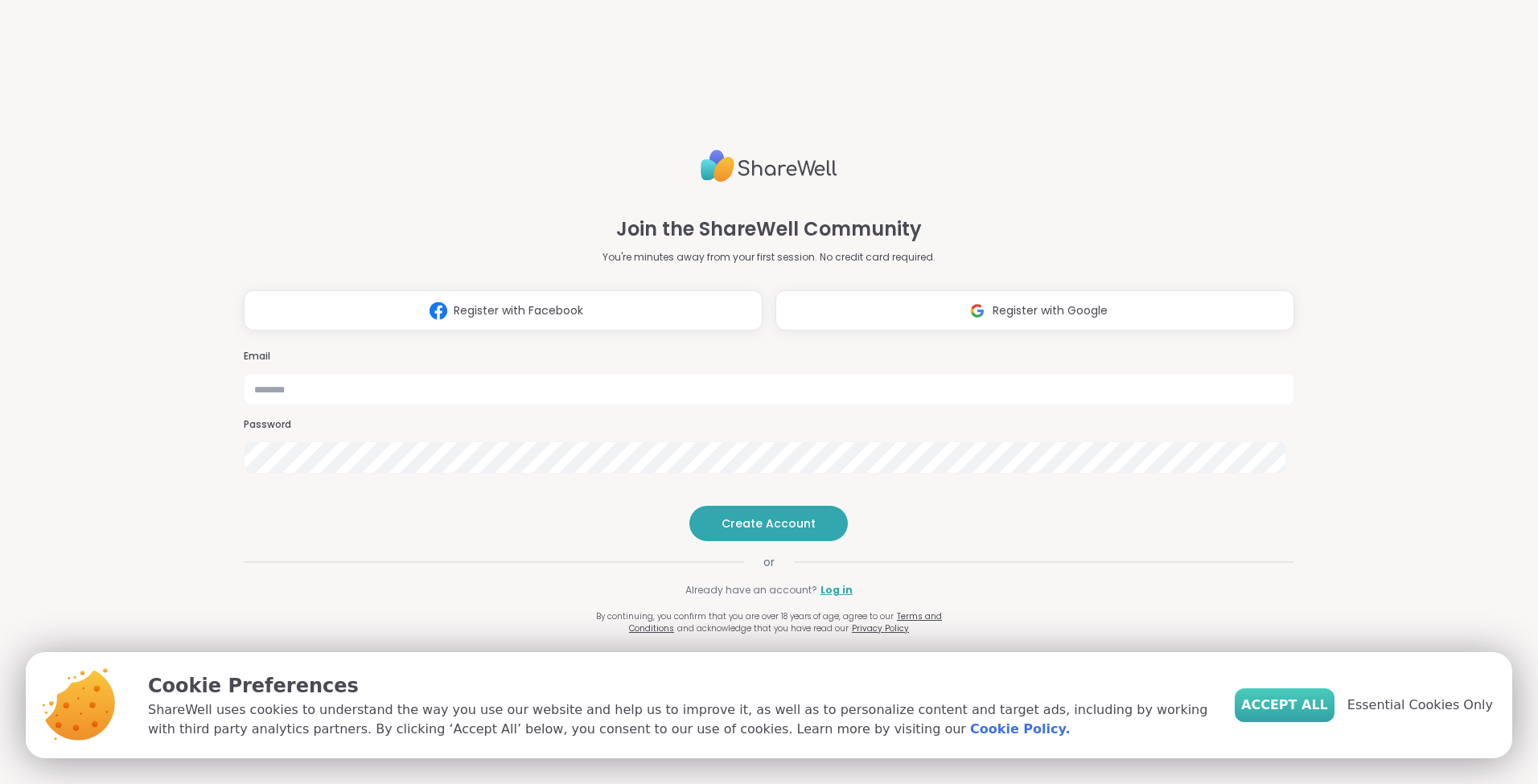
click at [1301, 705] on span "Accept All" at bounding box center [1284, 704] width 87 height 19
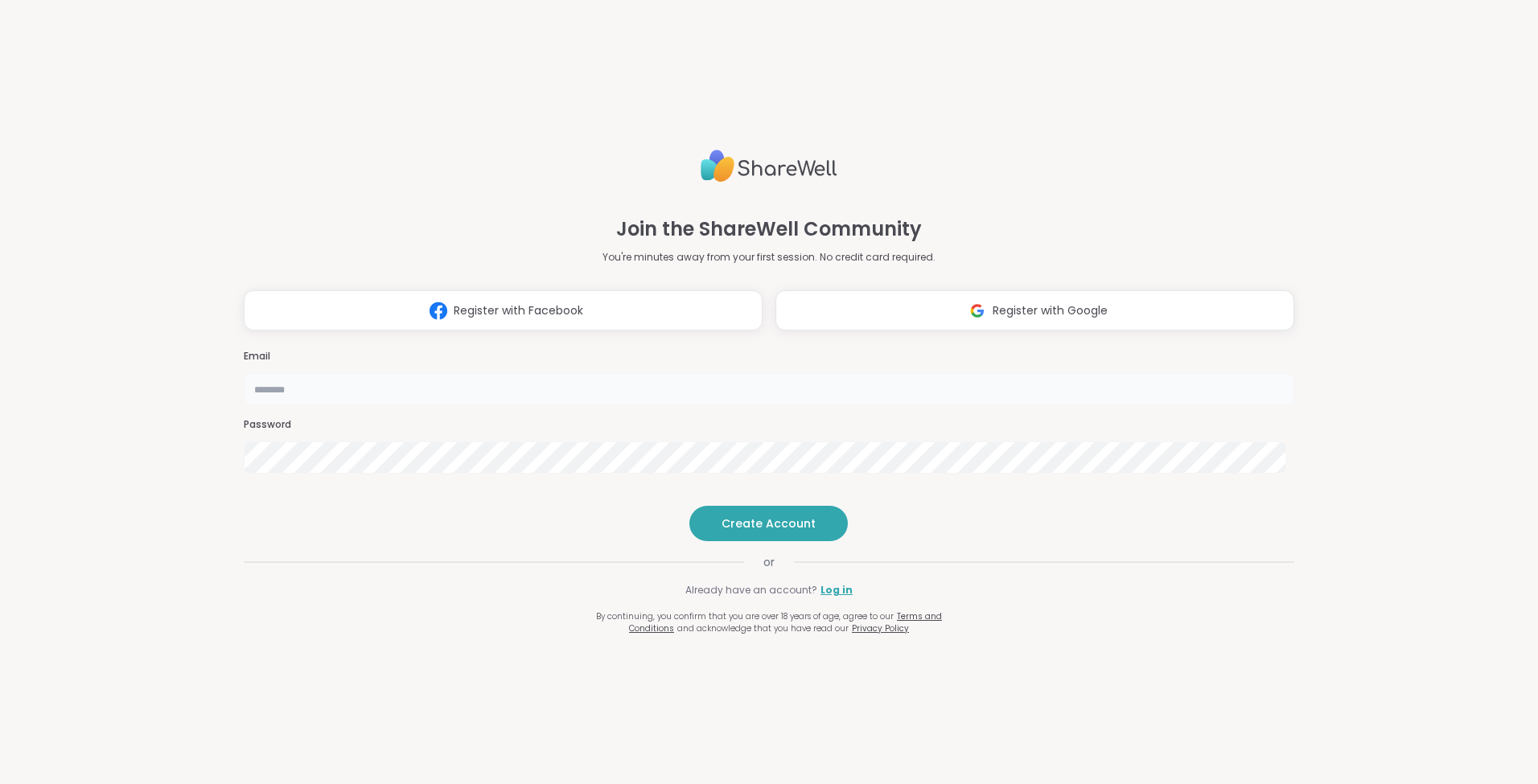
click at [853, 373] on input "email" at bounding box center [768, 389] width 1051 height 32
type input "**********"
click at [767, 531] on span "Create Account" at bounding box center [768, 524] width 94 height 16
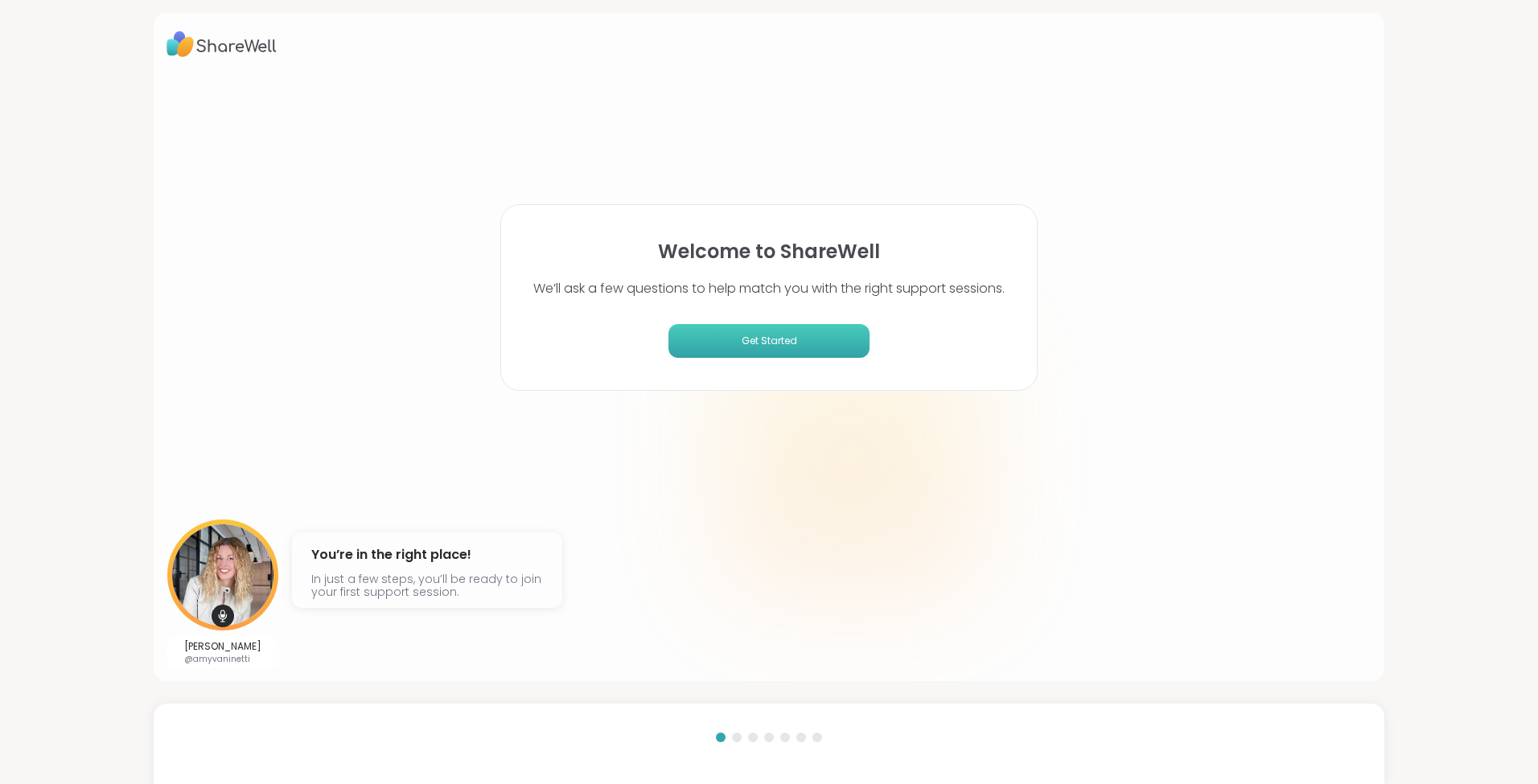
click at [759, 341] on span "Get Started" at bounding box center [769, 341] width 189 height 15
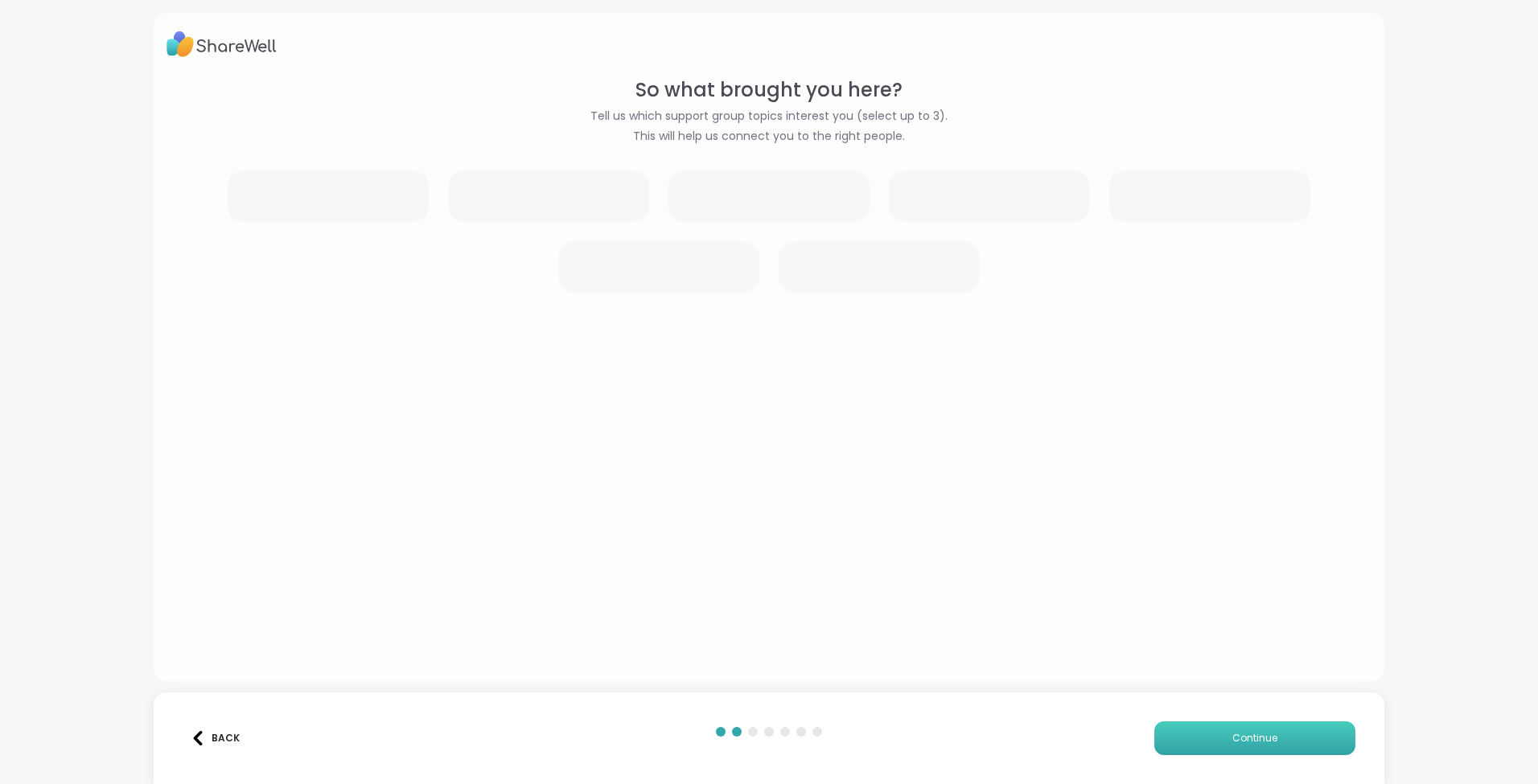
click at [1241, 738] on span "Continue" at bounding box center [1254, 738] width 45 height 15
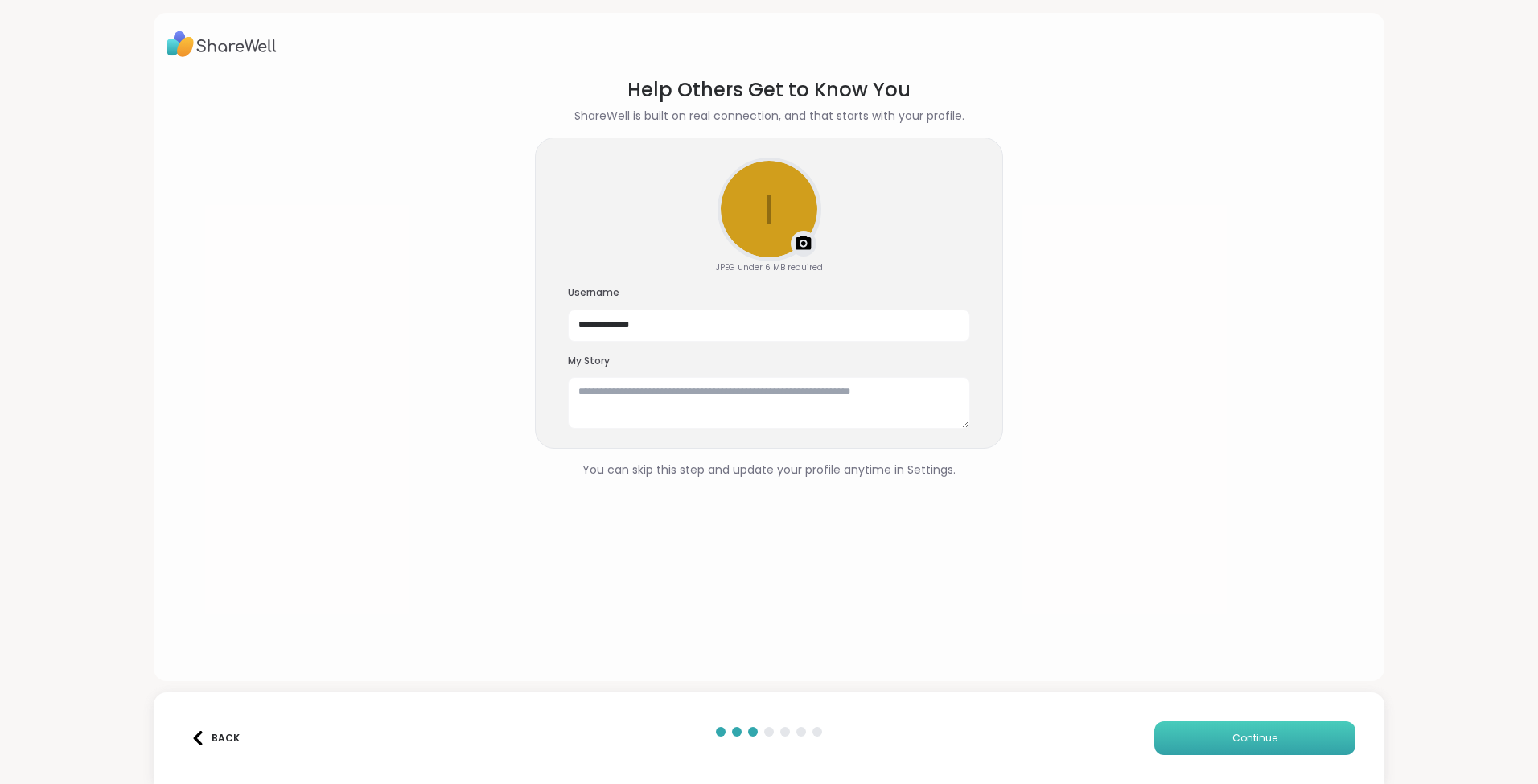
click at [1248, 736] on span "Continue" at bounding box center [1254, 738] width 45 height 15
click at [1244, 738] on span "Continue" at bounding box center [1254, 738] width 45 height 15
click at [1241, 738] on span "Continue" at bounding box center [1254, 738] width 45 height 15
click at [1242, 738] on span "Continue" at bounding box center [1254, 738] width 45 height 15
click at [1246, 736] on span "Continue" at bounding box center [1254, 738] width 45 height 15
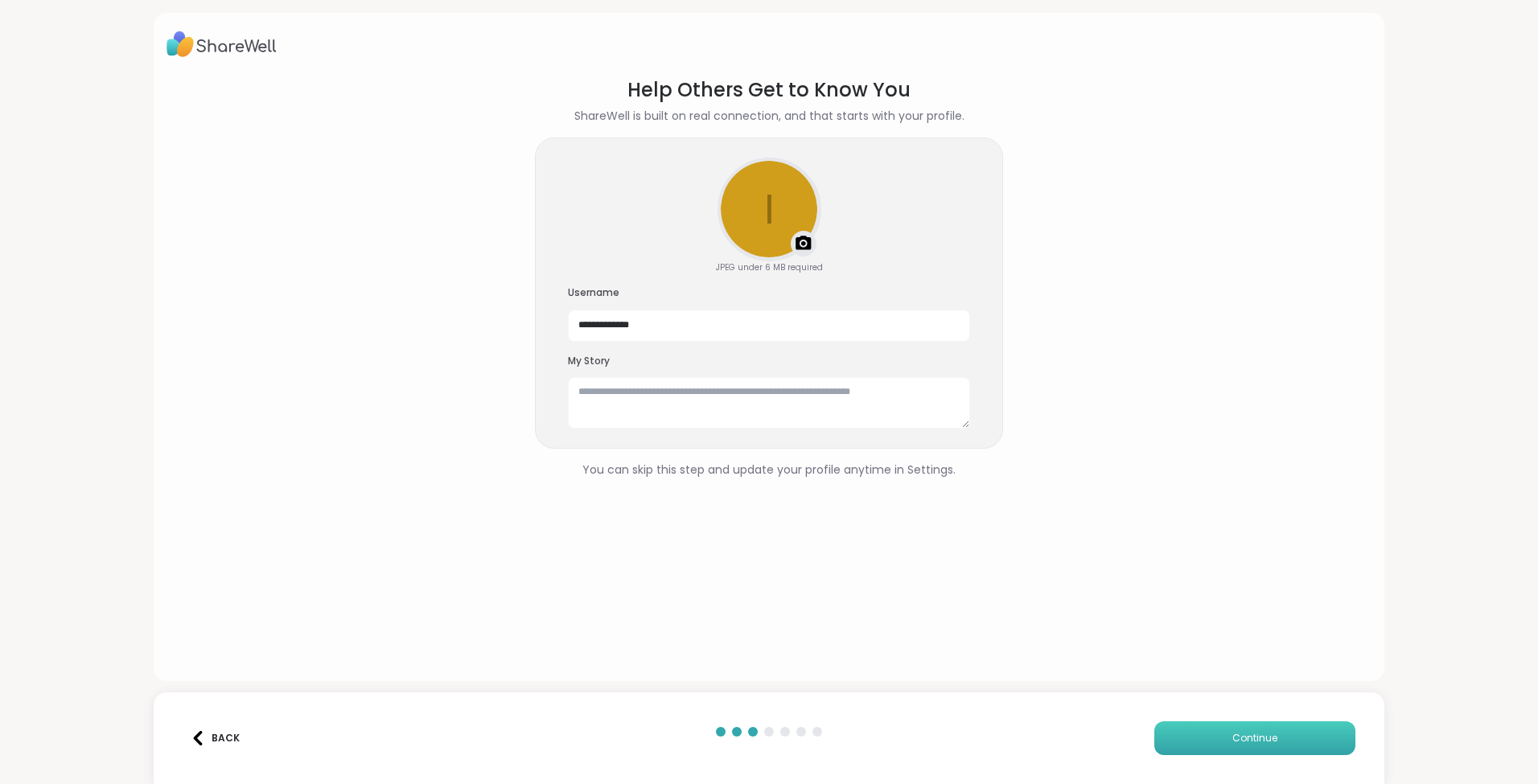
click at [1246, 737] on span "Continue" at bounding box center [1254, 738] width 45 height 15
click at [1243, 738] on span "Continue" at bounding box center [1254, 738] width 45 height 15
